Goal: Information Seeking & Learning: Learn about a topic

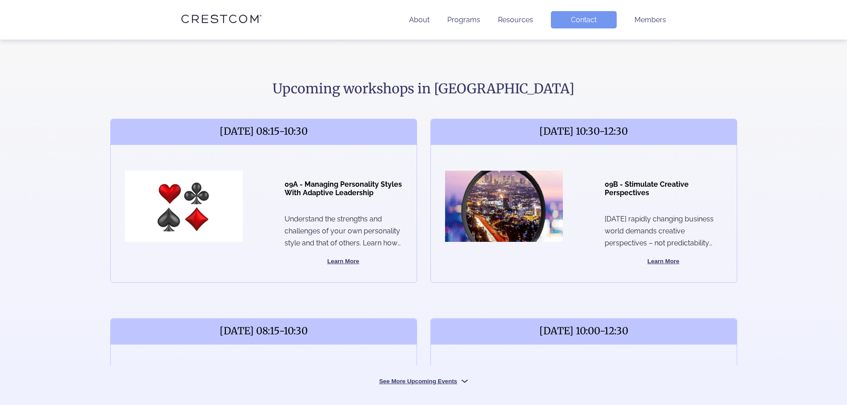
scroll to position [311, 0]
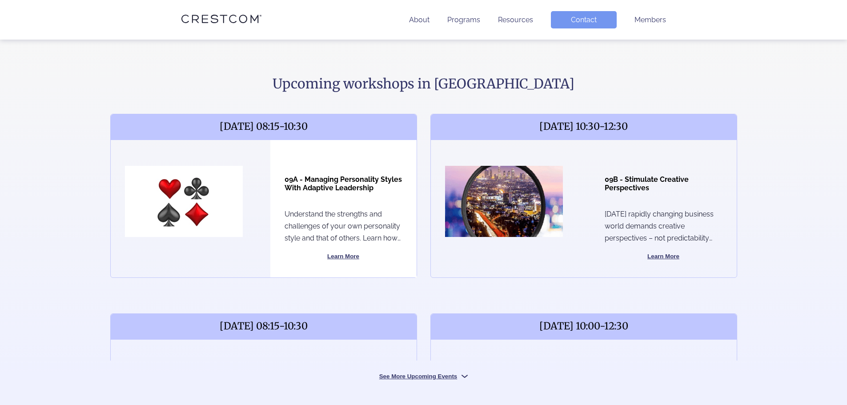
click at [346, 262] on button "Learn More" at bounding box center [344, 256] width 118 height 11
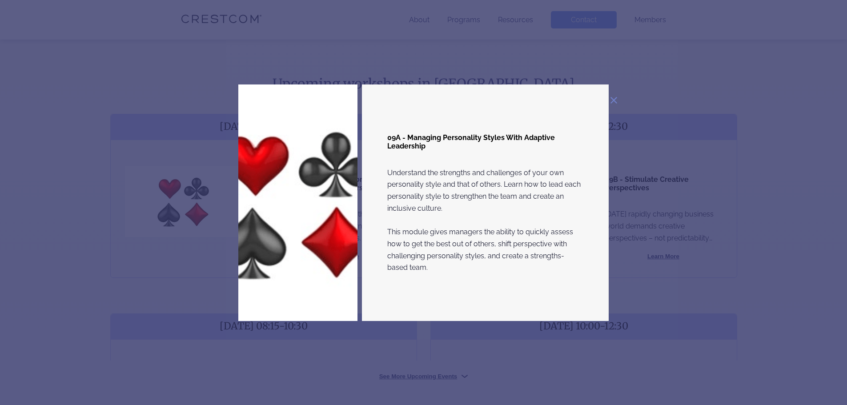
click at [522, 269] on p "Understand the strengths and challenges of your own personality style and that …" at bounding box center [485, 220] width 197 height 107
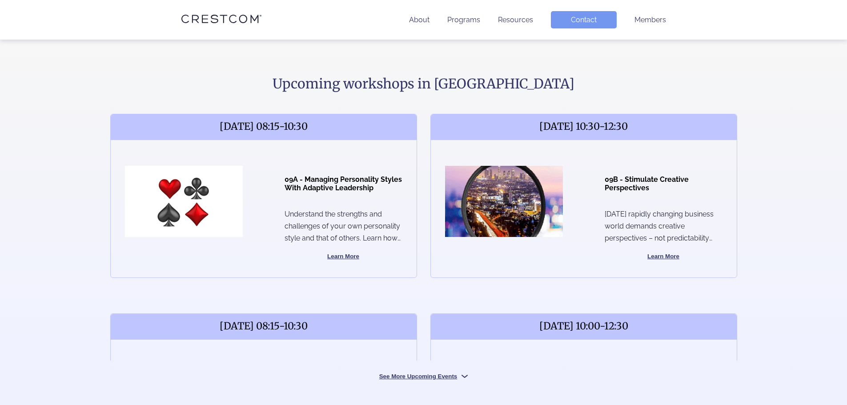
click at [521, 331] on div "[DATE] 08:15-10:30 09A - Managing Personality Styles With Adaptive Leadership U…" at bounding box center [424, 233] width 640 height 253
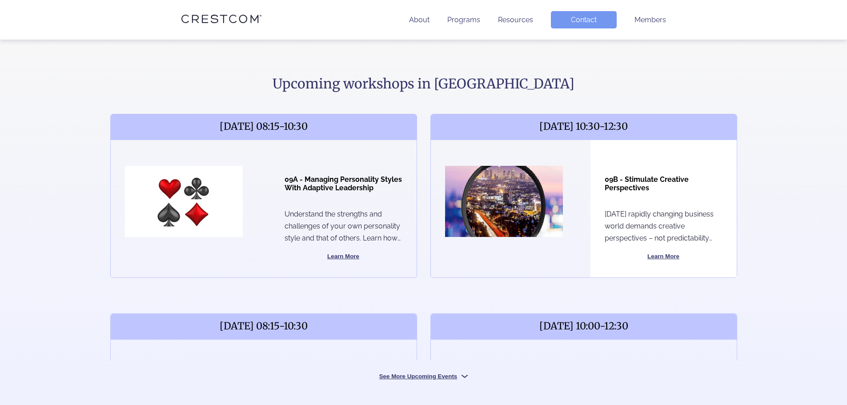
click at [667, 262] on button "Learn More" at bounding box center [664, 256] width 118 height 11
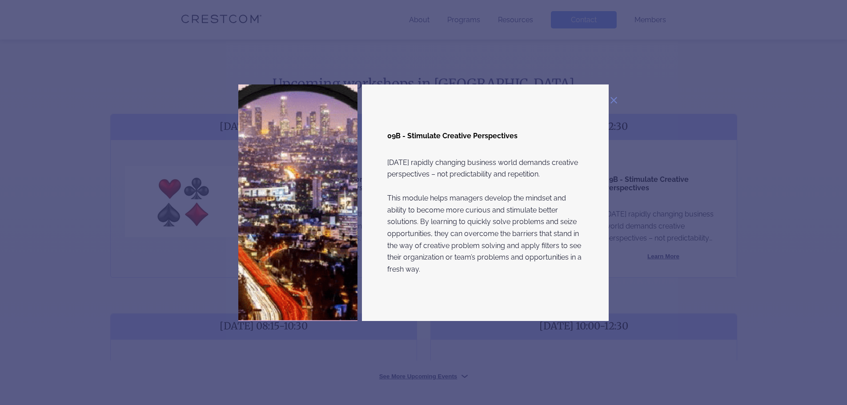
click at [667, 281] on div "09B - Stimulate Creative Perspectives [DATE] rapidly changing business world de…" at bounding box center [424, 202] width 654 height 237
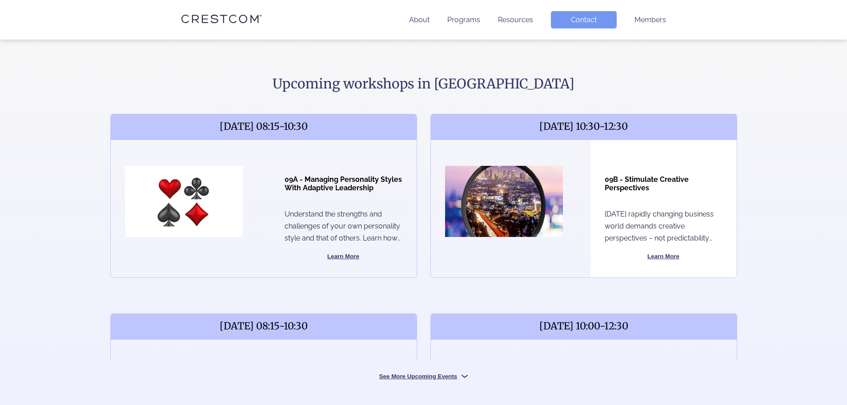
scroll to position [400, 0]
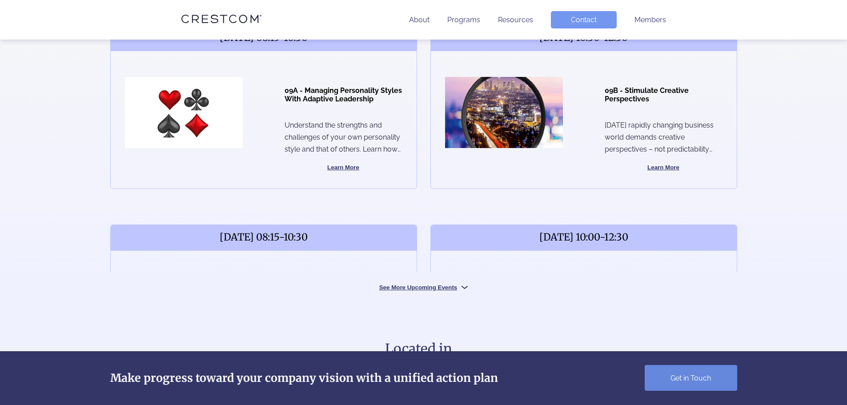
click at [438, 291] on button "See More Upcoming Events" at bounding box center [423, 287] width 133 height 8
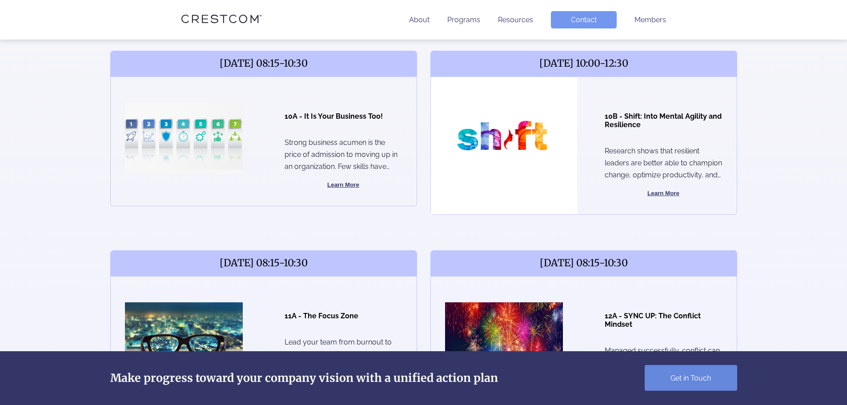
scroll to position [578, 0]
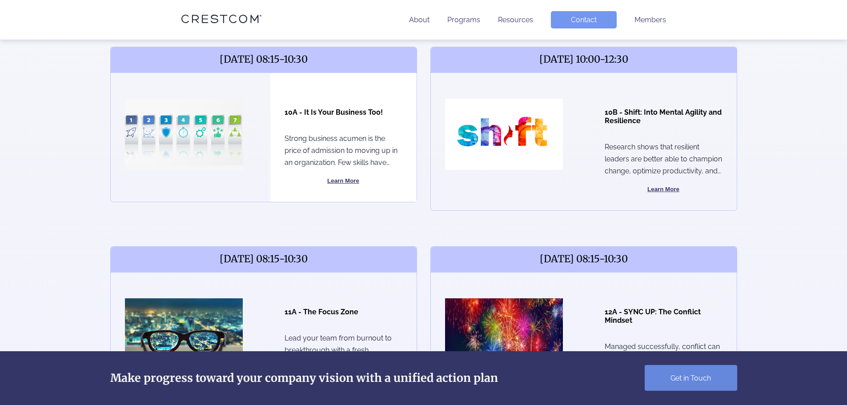
click at [344, 202] on div "10A - It Is Your Business Too! Strong business acumen is the price of admission…" at bounding box center [343, 137] width 146 height 129
click at [342, 186] on button "Learn More" at bounding box center [344, 181] width 118 height 11
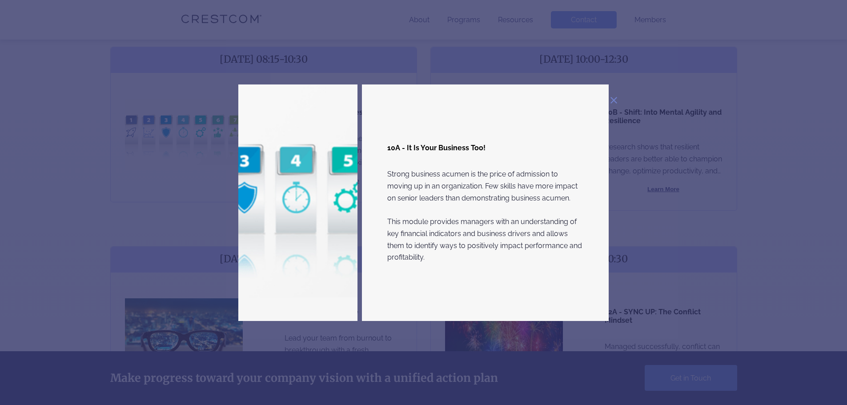
click at [478, 270] on div "10A - It Is Your Business Too! Strong business acumen is the price of admission…" at bounding box center [485, 202] width 247 height 237
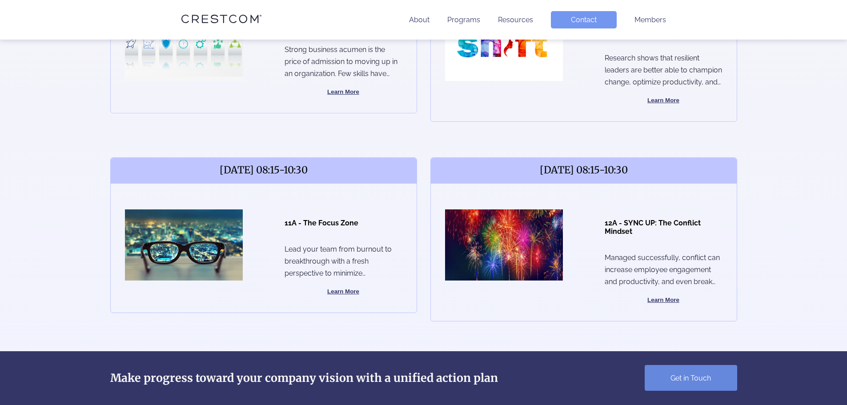
scroll to position [756, 0]
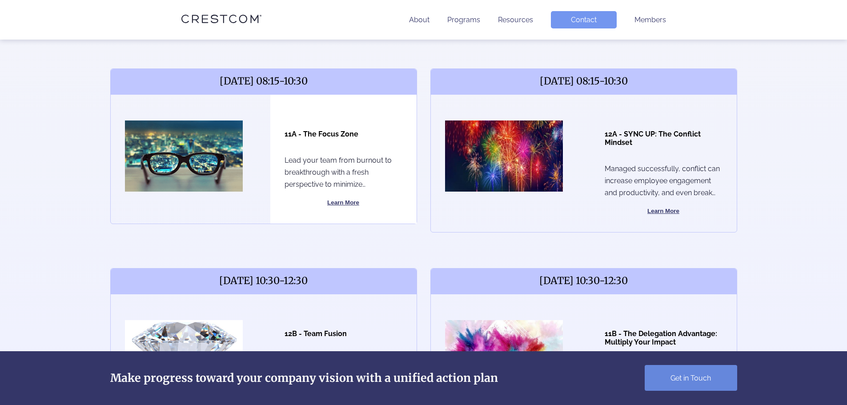
click at [338, 208] on button "Learn More" at bounding box center [344, 202] width 118 height 11
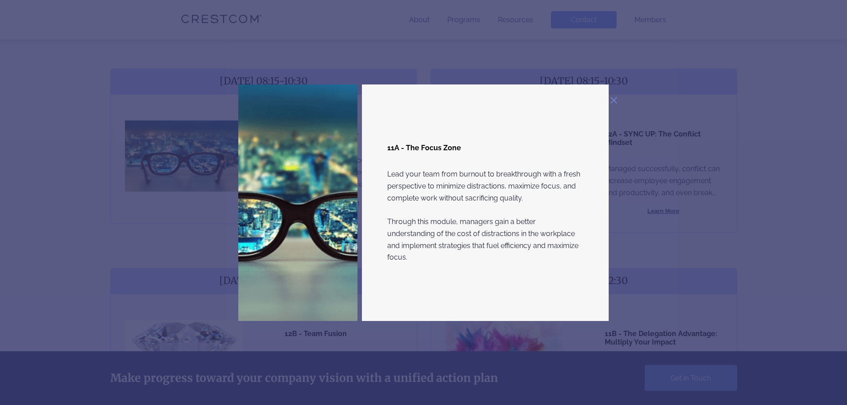
click at [715, 262] on div "11A - The Focus Zone Lead your team from burnout to breakthrough with a fresh p…" at bounding box center [424, 202] width 654 height 237
